Goal: Transaction & Acquisition: Purchase product/service

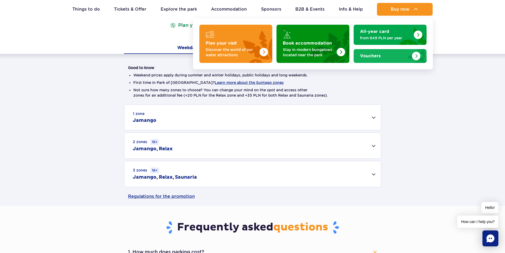
scroll to position [106, 0]
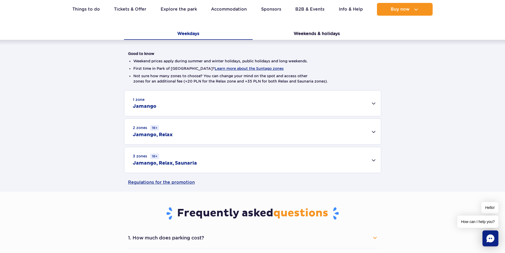
drag, startPoint x: 350, startPoint y: 104, endPoint x: 346, endPoint y: 117, distance: 13.3
click at [350, 104] on div "1 zone Jamango" at bounding box center [252, 102] width 257 height 25
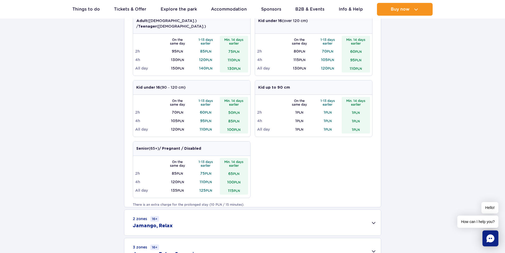
scroll to position [292, 0]
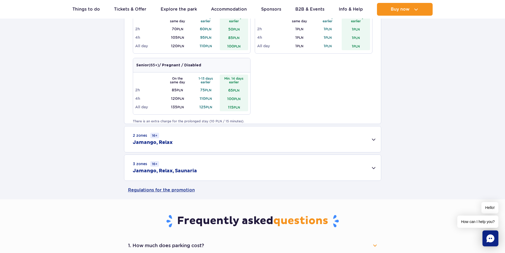
click at [212, 165] on div "3 zones 16+ Jamango, Relax, Saunaria" at bounding box center [252, 168] width 257 height 26
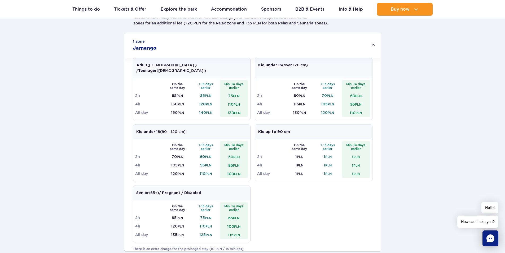
scroll to position [159, 0]
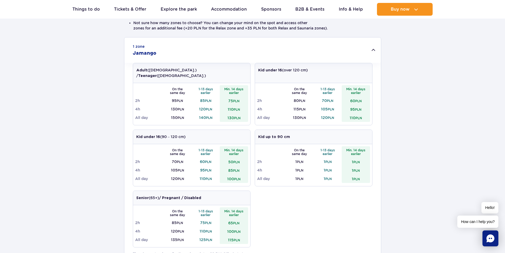
click at [343, 45] on div "1 zone Jamango" at bounding box center [252, 49] width 257 height 25
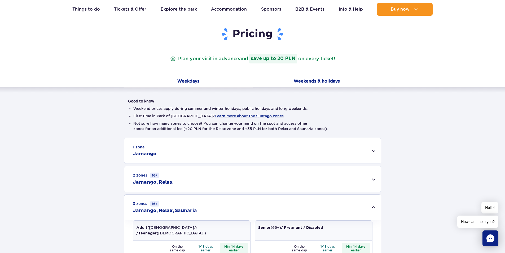
scroll to position [53, 0]
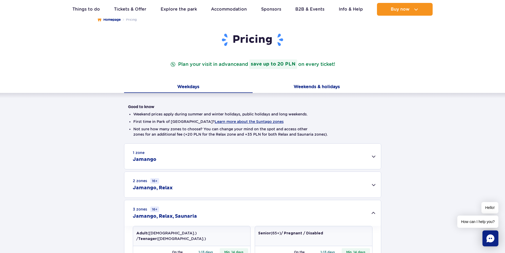
click at [315, 87] on button "Weekends & holidays" at bounding box center [317, 87] width 129 height 11
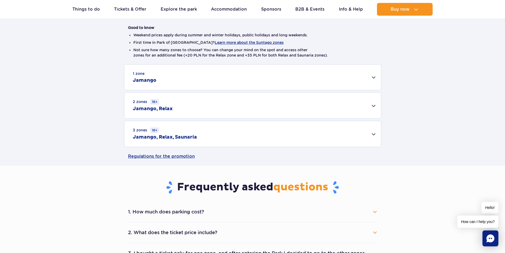
scroll to position [133, 0]
click at [253, 129] on div "3 zones 16+ Jamango, Relax, Saunaria" at bounding box center [252, 133] width 257 height 26
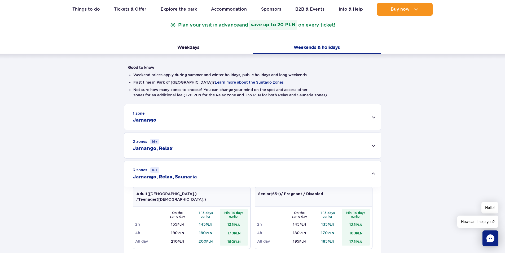
scroll to position [53, 0]
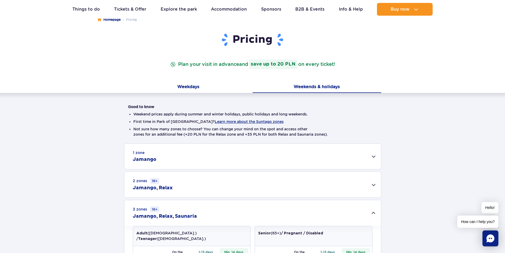
click at [207, 87] on button "Weekdays" at bounding box center [188, 87] width 129 height 11
click at [169, 160] on div "1 zone Jamango" at bounding box center [252, 155] width 257 height 25
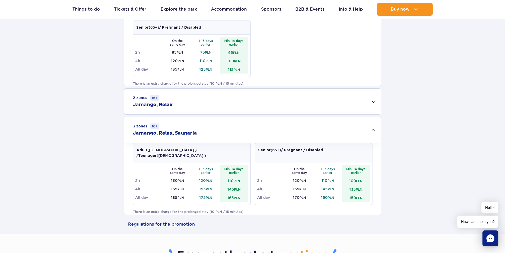
scroll to position [337, 0]
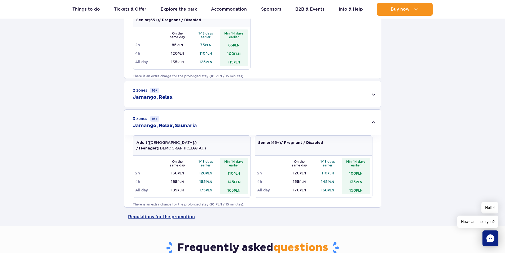
click at [173, 96] on div "2 zones 16+ [GEOGRAPHIC_DATA], Relax" at bounding box center [252, 94] width 257 height 26
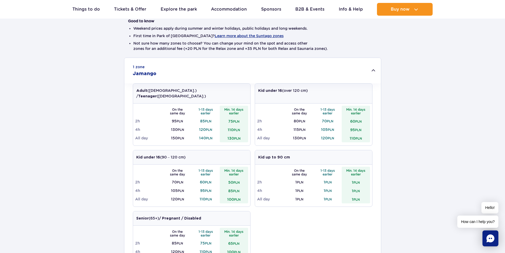
scroll to position [151, 0]
